Goal: Transaction & Acquisition: Book appointment/travel/reservation

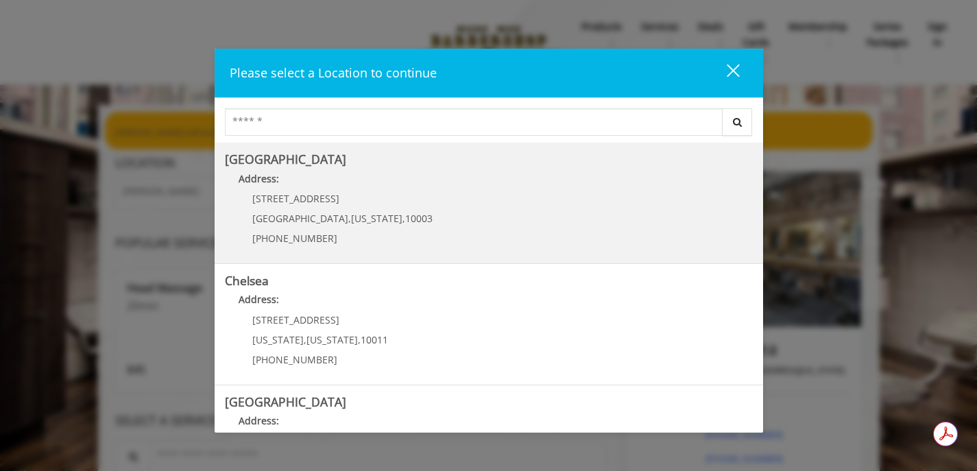
click at [523, 219] on Village "Greenwich Village Address: 60 E 8th St Manhattan , New York , 10003 (212) 598-1…" at bounding box center [489, 203] width 528 height 100
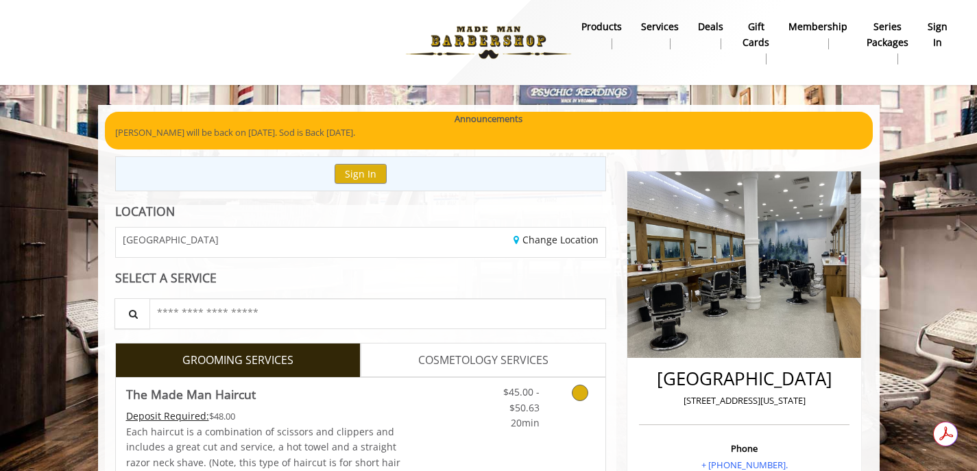
click at [584, 392] on icon "Grooming services" at bounding box center [580, 393] width 16 height 16
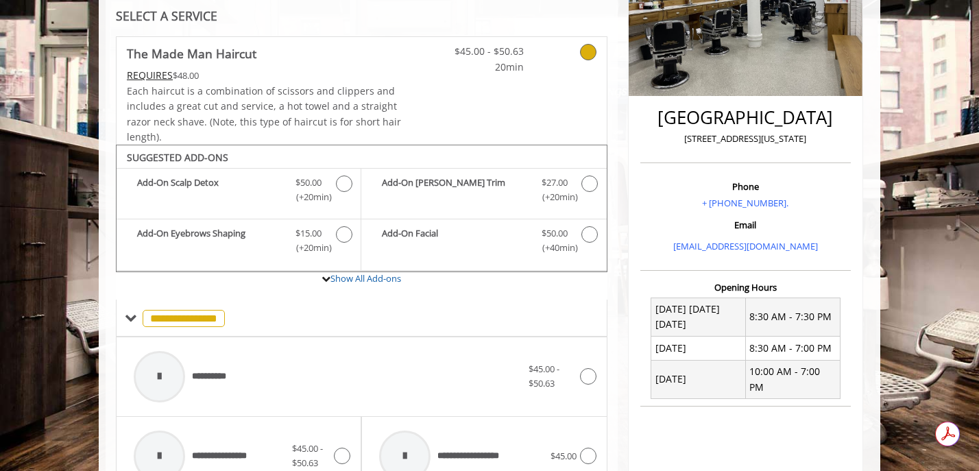
scroll to position [202, 0]
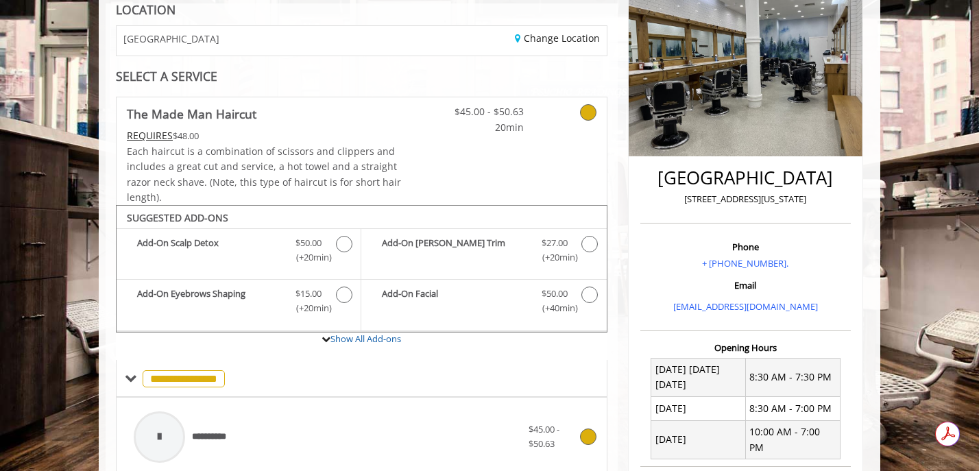
click at [156, 429] on div at bounding box center [159, 436] width 51 height 51
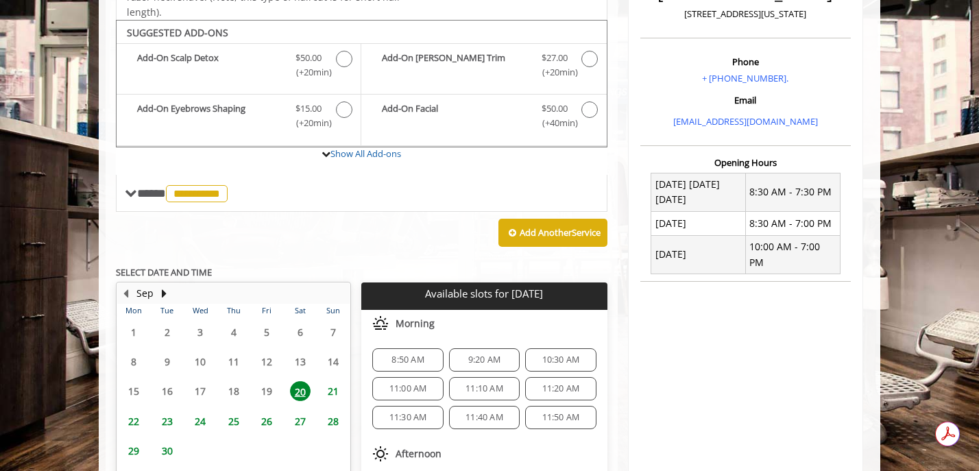
scroll to position [408, 0]
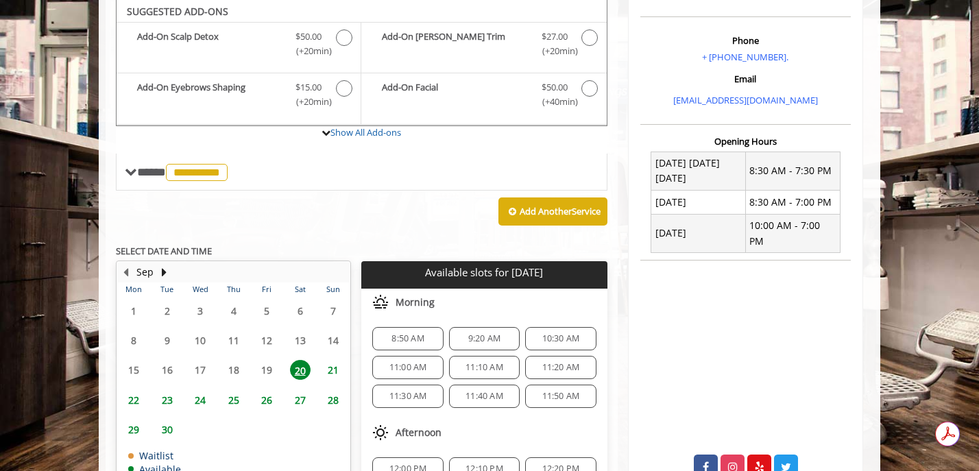
click at [403, 345] on div "8:50 AM" at bounding box center [407, 338] width 71 height 23
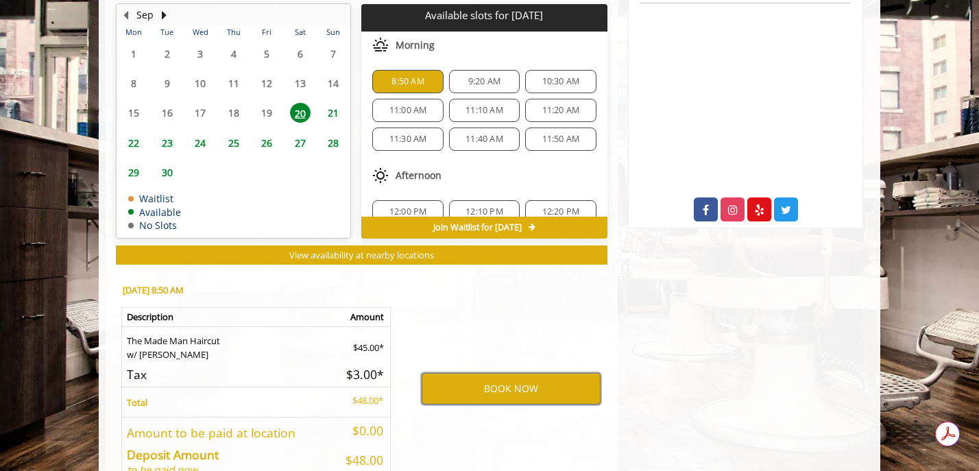
scroll to position [664, 0]
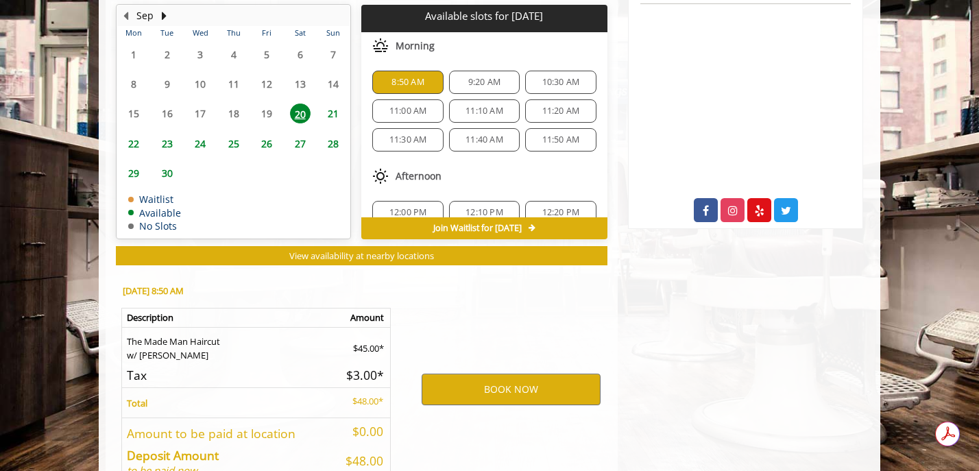
click at [392, 77] on span "8:50 AM" at bounding box center [408, 82] width 32 height 11
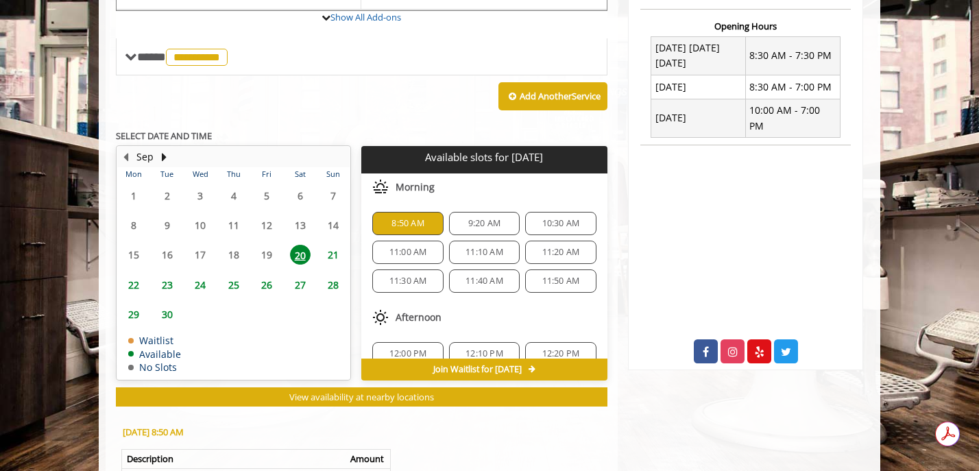
scroll to position [502, 0]
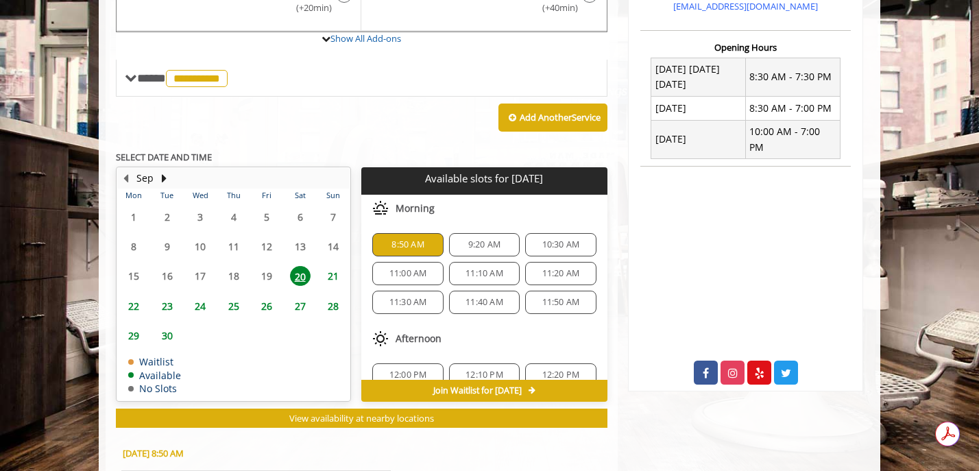
click at [414, 244] on span "8:50 AM" at bounding box center [408, 244] width 32 height 11
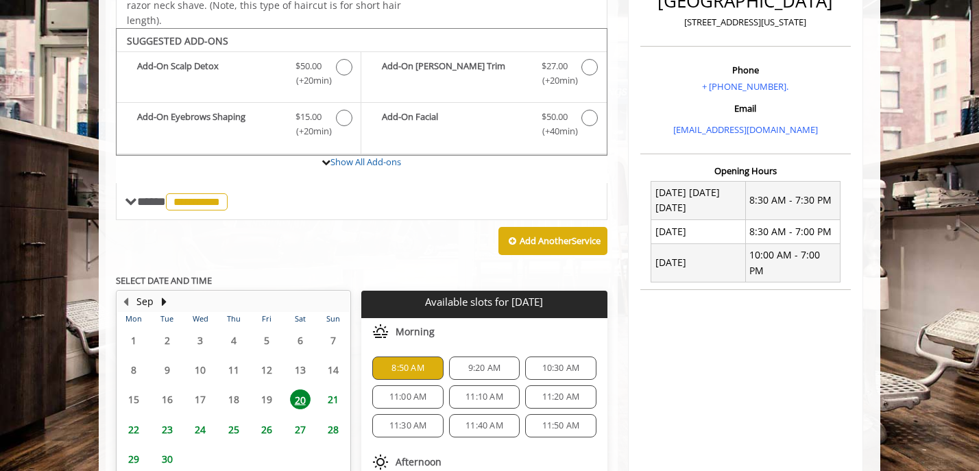
scroll to position [379, 0]
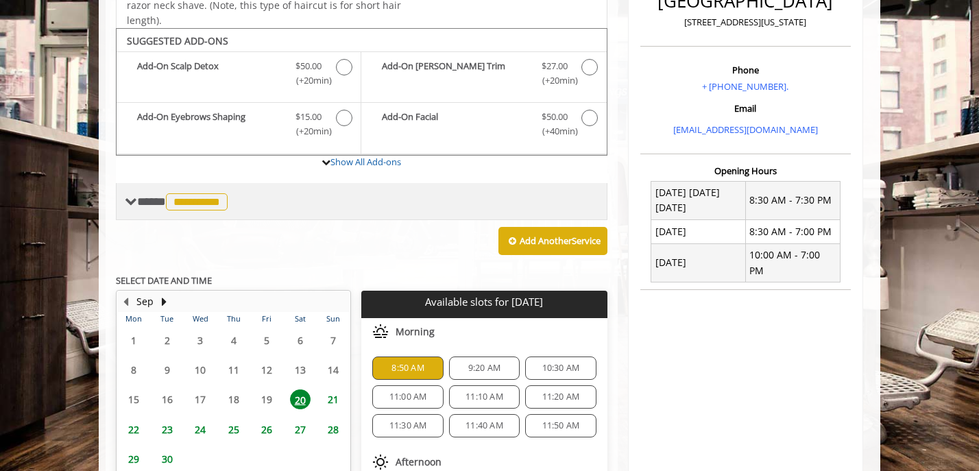
click at [132, 202] on span at bounding box center [131, 201] width 12 height 12
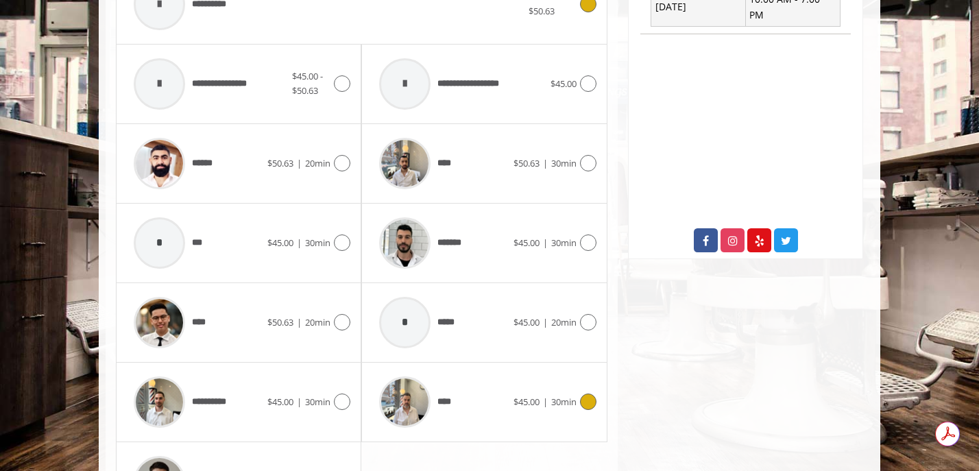
scroll to position [639, 0]
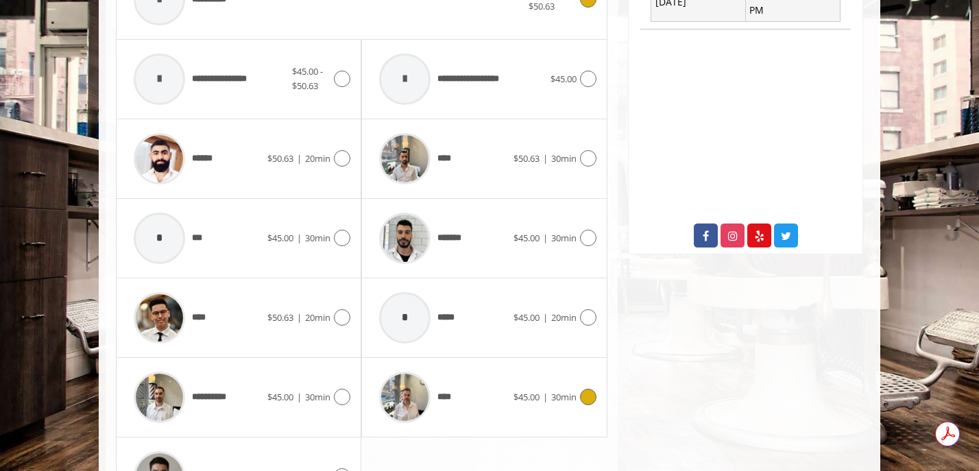
click at [592, 397] on icon at bounding box center [588, 397] width 16 height 16
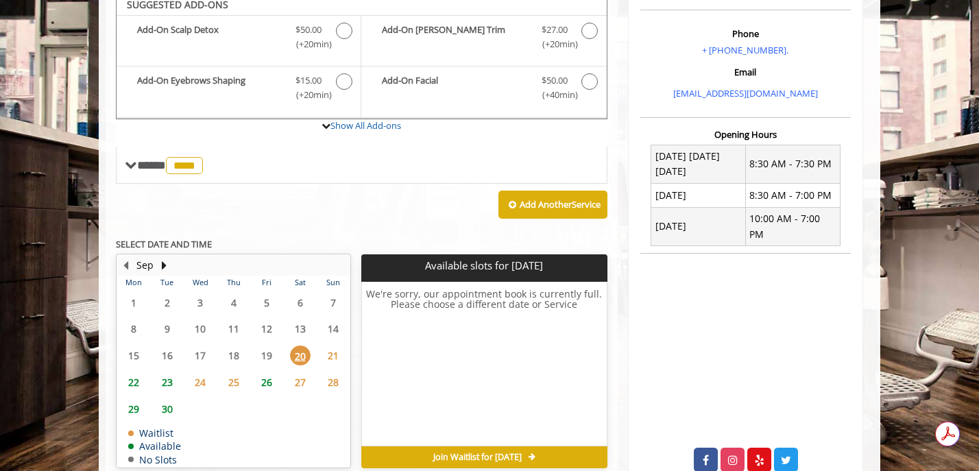
scroll to position [407, 0]
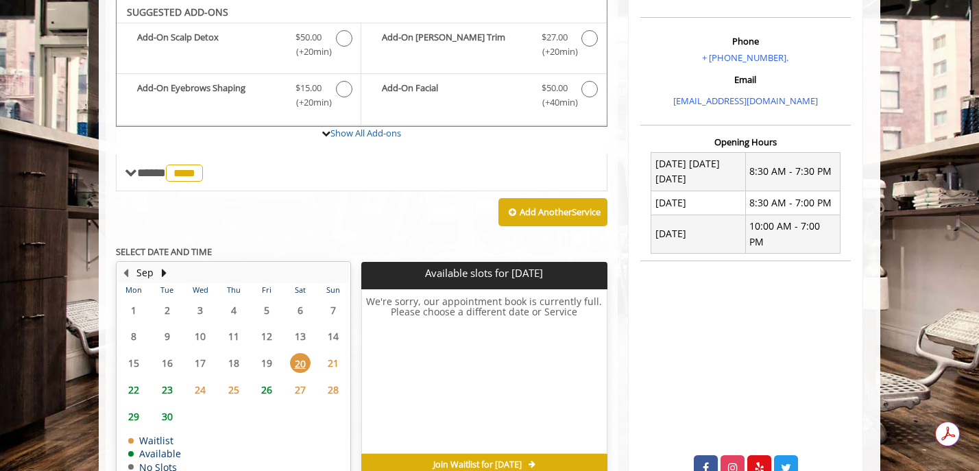
click at [335, 359] on span "21" at bounding box center [333, 363] width 21 height 20
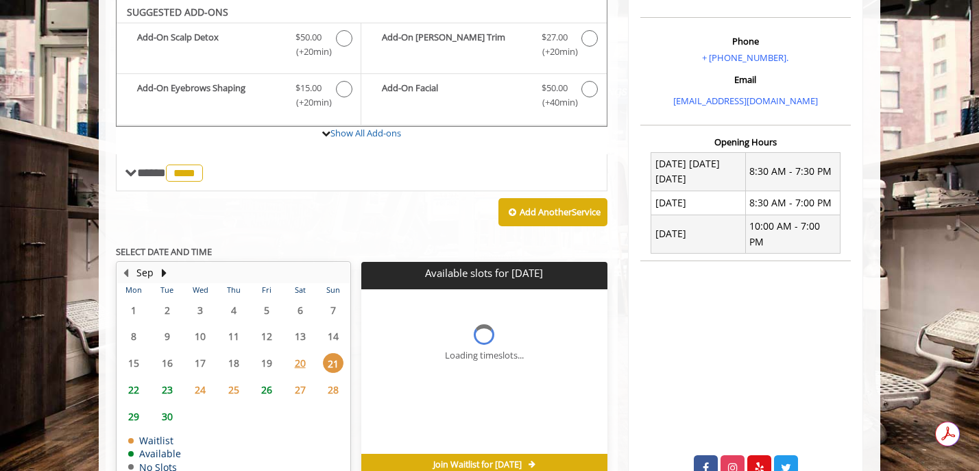
scroll to position [479, 0]
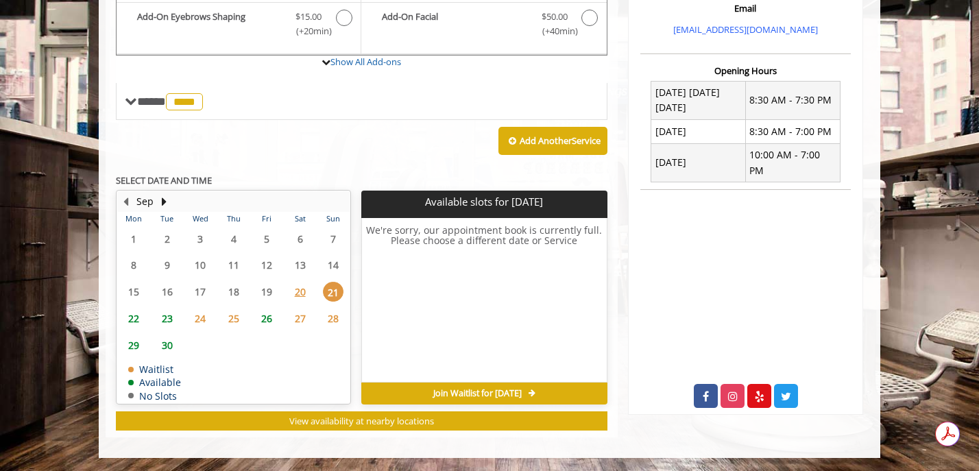
click at [291, 289] on span "20" at bounding box center [300, 292] width 21 height 20
click at [499, 394] on span "Join Waitlist for [DATE]" at bounding box center [477, 393] width 88 height 11
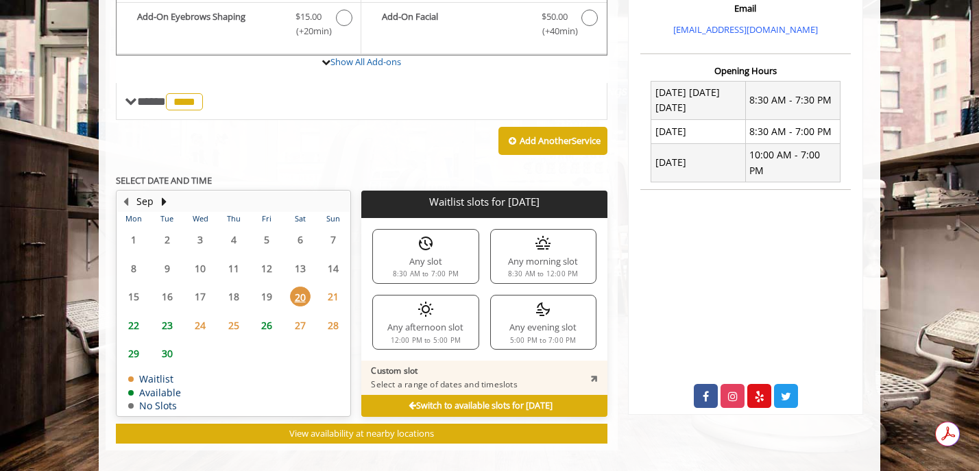
click at [545, 258] on div "Any morning slot 8:30 AM to 12:00 PM" at bounding box center [543, 256] width 106 height 55
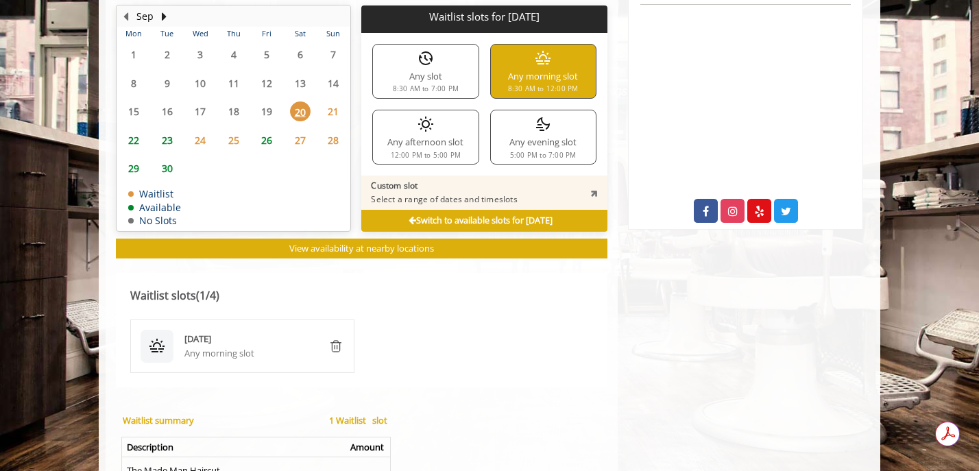
scroll to position [618, 0]
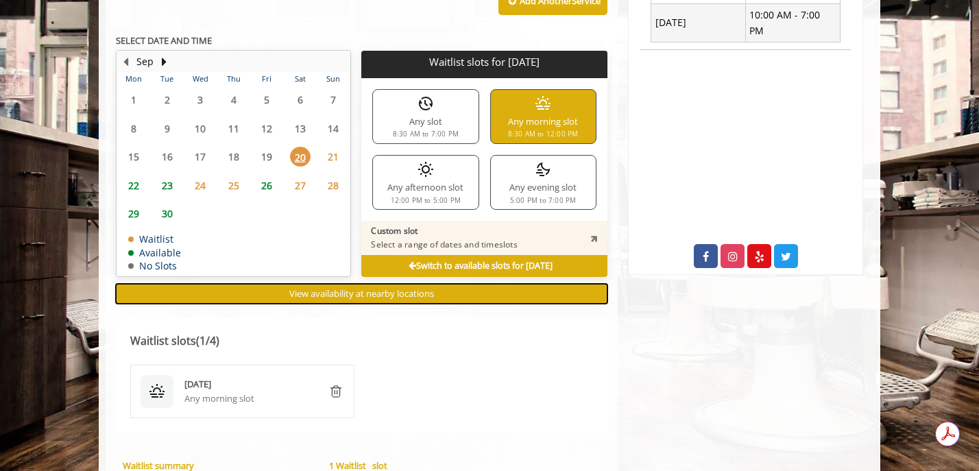
click at [433, 296] on span "View availability at nearby locations" at bounding box center [361, 293] width 145 height 12
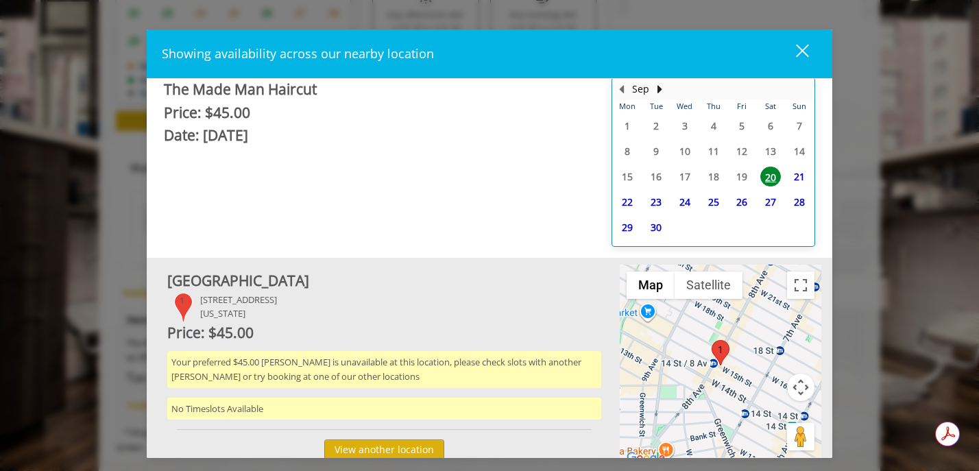
scroll to position [792, 0]
click at [802, 51] on div "close dialog" at bounding box center [802, 51] width 13 height 13
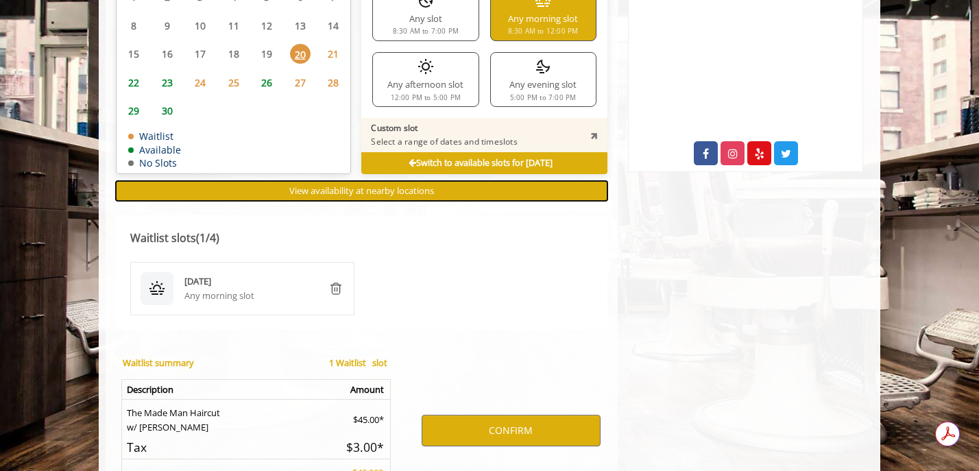
scroll to position [815, 0]
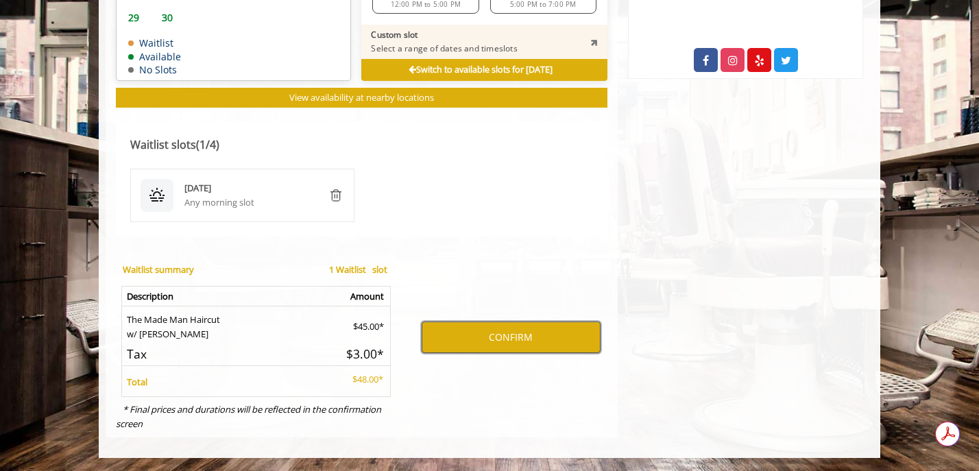
click at [543, 337] on button "CONFIRM" at bounding box center [511, 338] width 179 height 32
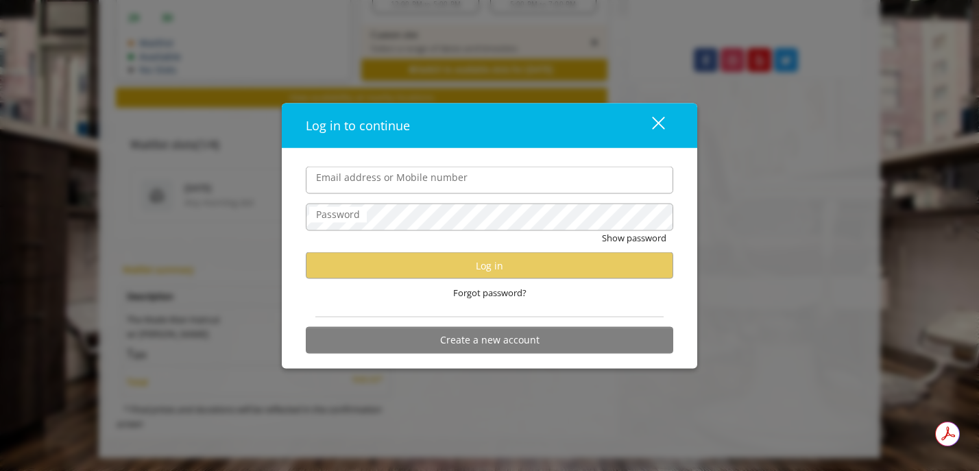
type input "**********"
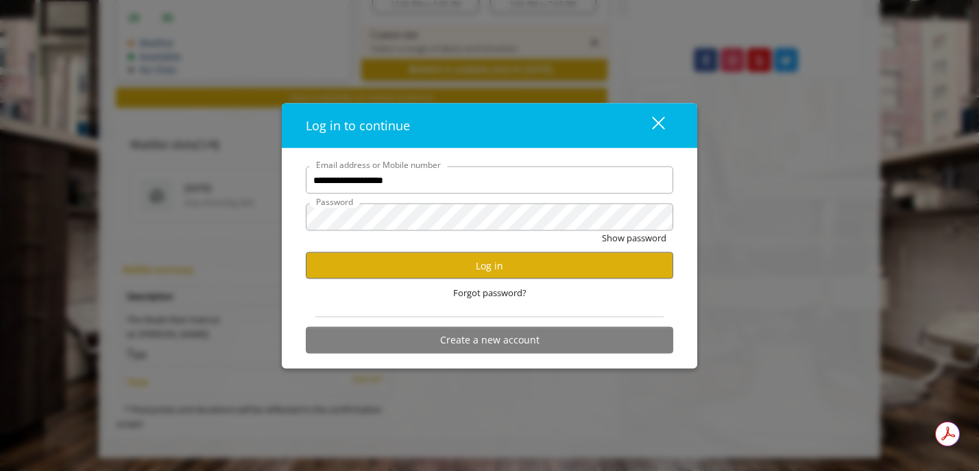
scroll to position [0, 0]
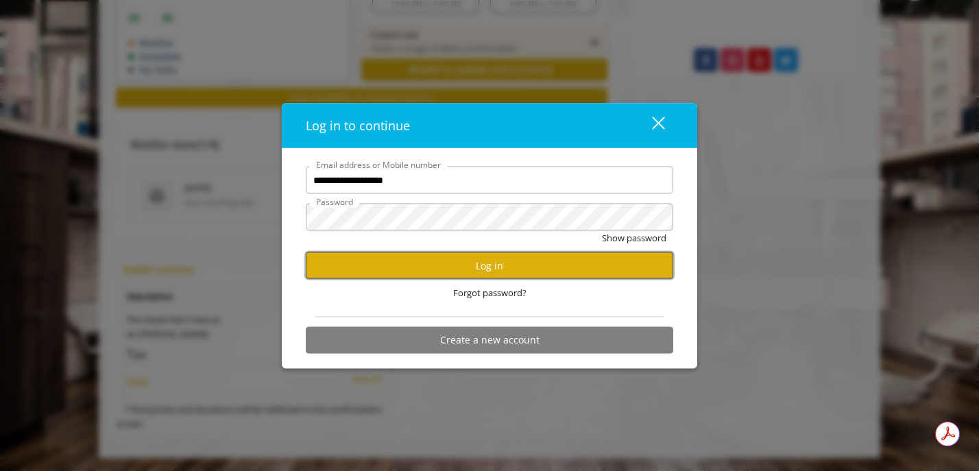
click at [534, 266] on button "Log in" at bounding box center [490, 265] width 368 height 27
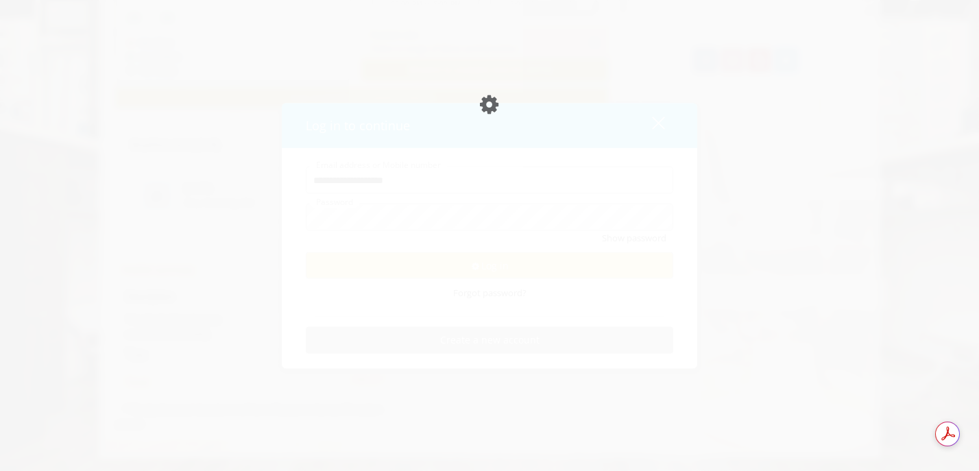
scroll to position [766, 0]
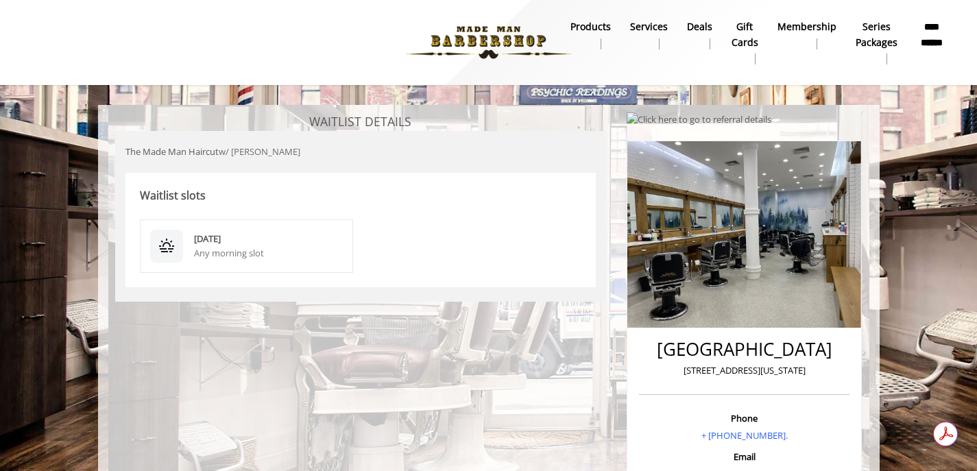
click at [274, 254] on div "Any morning slot" at bounding box center [268, 253] width 149 height 14
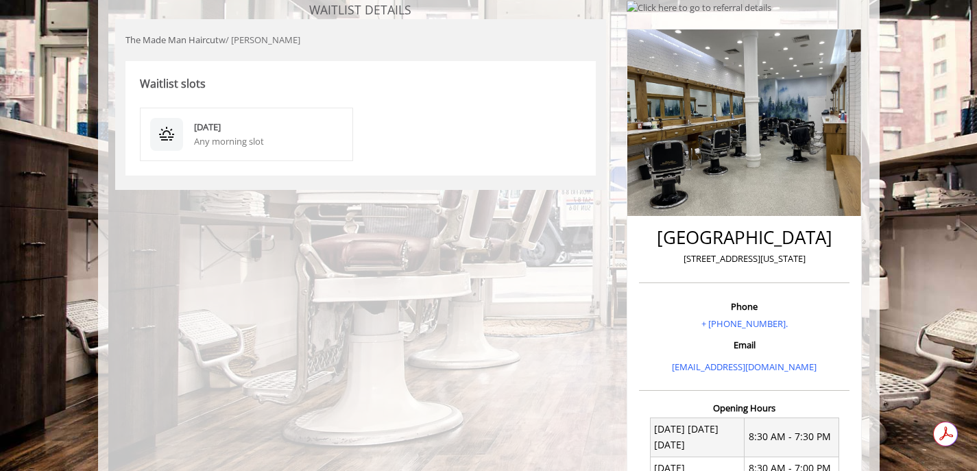
scroll to position [117, 0]
